Goal: Task Accomplishment & Management: Use online tool/utility

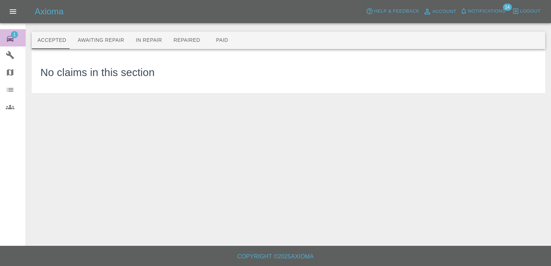
click at [12, 33] on span "1" at bounding box center [14, 34] width 7 height 7
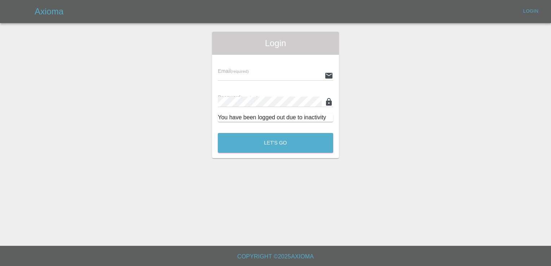
type input "[EMAIL_ADDRESS][DOMAIN_NAME]"
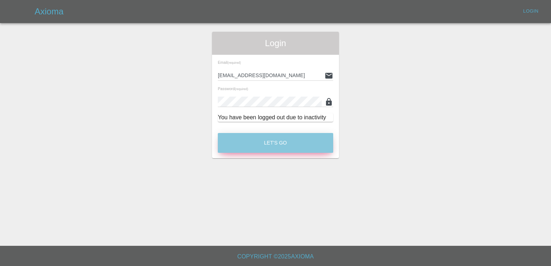
click at [290, 143] on button "Let's Go" at bounding box center [275, 143] width 115 height 20
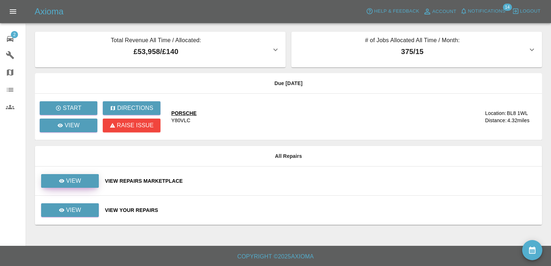
click at [80, 181] on p "View" at bounding box center [73, 181] width 15 height 9
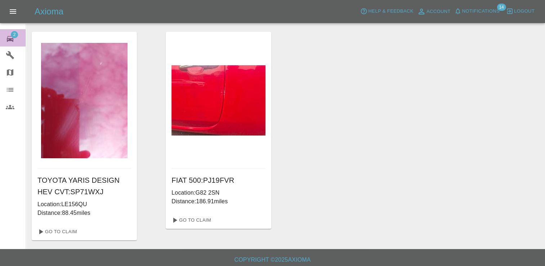
click at [17, 32] on span "2" at bounding box center [14, 34] width 7 height 7
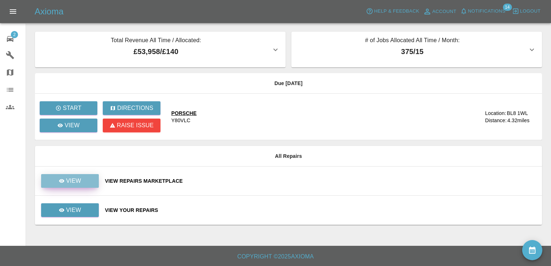
click at [88, 179] on link "View" at bounding box center [70, 181] width 58 height 14
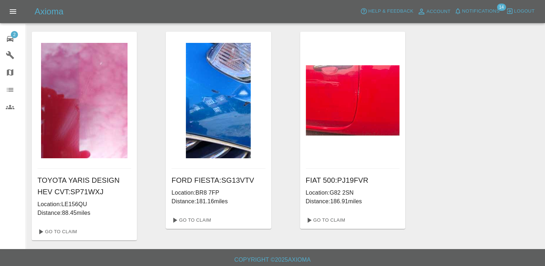
click at [14, 30] on link "2 Repair home" at bounding box center [13, 37] width 26 height 17
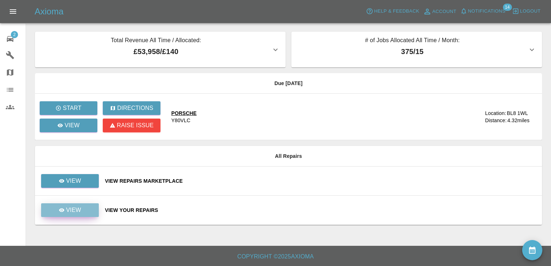
click at [75, 209] on p "View" at bounding box center [73, 210] width 15 height 9
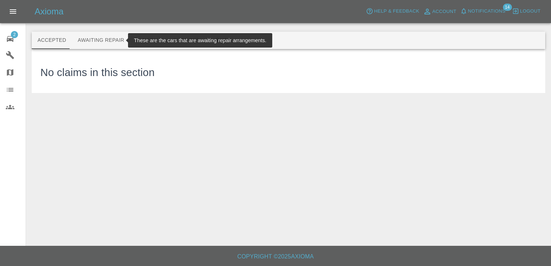
click at [103, 39] on button "Awaiting Repair" at bounding box center [101, 40] width 58 height 17
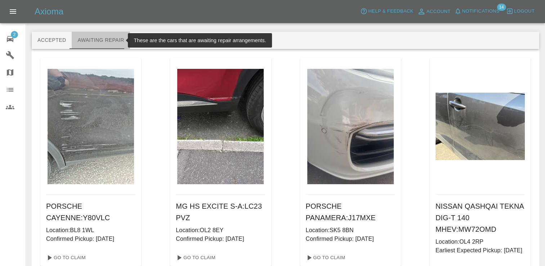
click at [103, 39] on button "Awaiting Repair" at bounding box center [101, 40] width 58 height 17
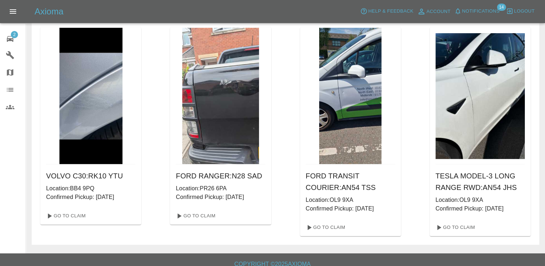
scroll to position [295, 0]
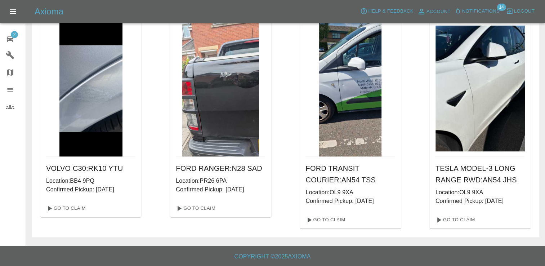
click at [13, 35] on span "2" at bounding box center [14, 34] width 7 height 7
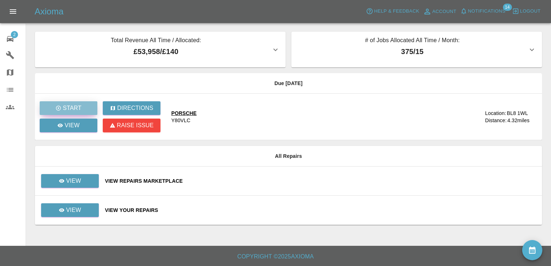
click at [81, 105] on button "Start" at bounding box center [69, 108] width 58 height 14
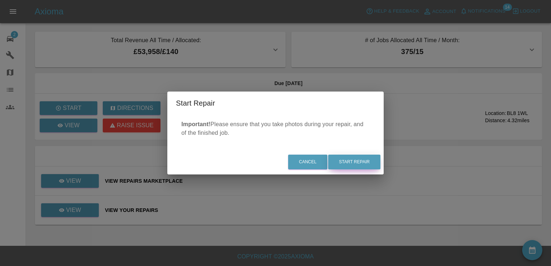
click at [340, 165] on button "Start Repair" at bounding box center [354, 162] width 52 height 15
